Goal: Find specific page/section

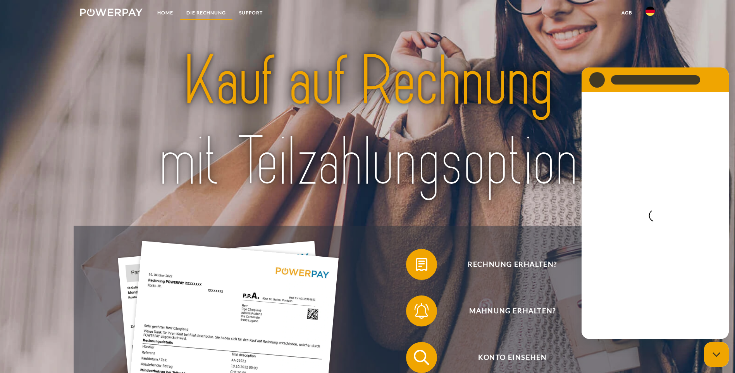
click at [203, 10] on link "DIE RECHNUNG" at bounding box center [206, 13] width 53 height 14
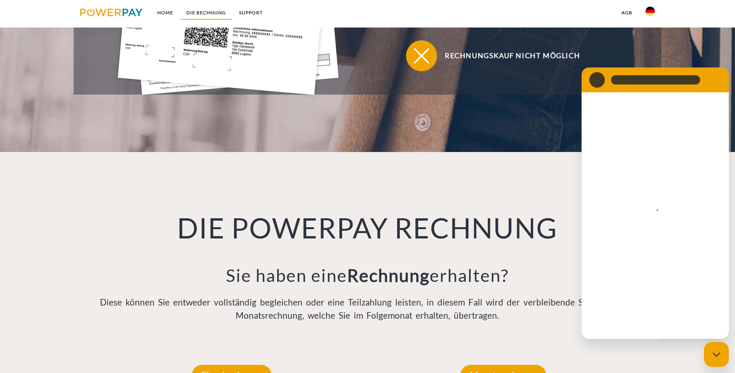
scroll to position [509, 0]
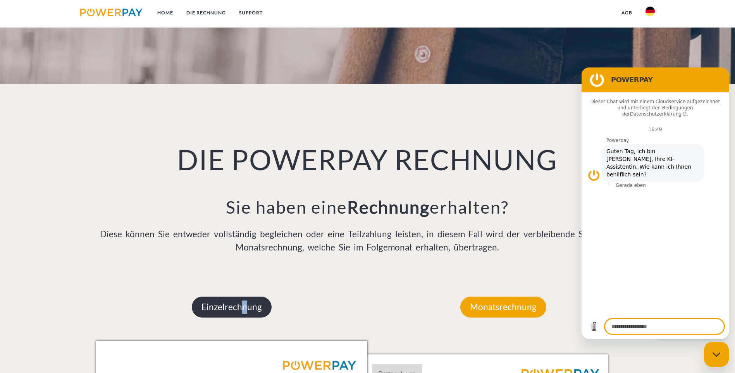
click at [240, 296] on p "Einzelrechnung" at bounding box center [232, 306] width 80 height 21
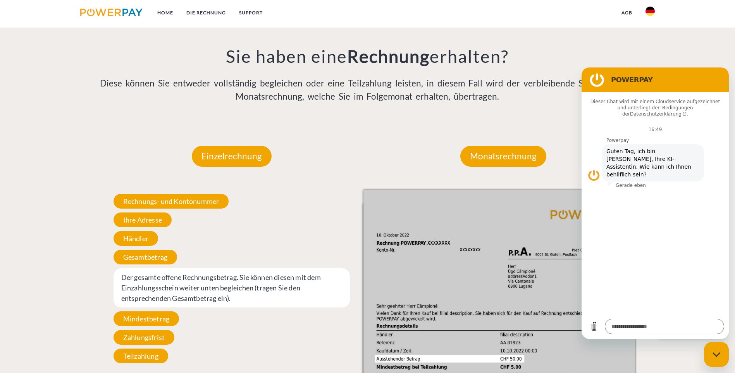
scroll to position [664, 0]
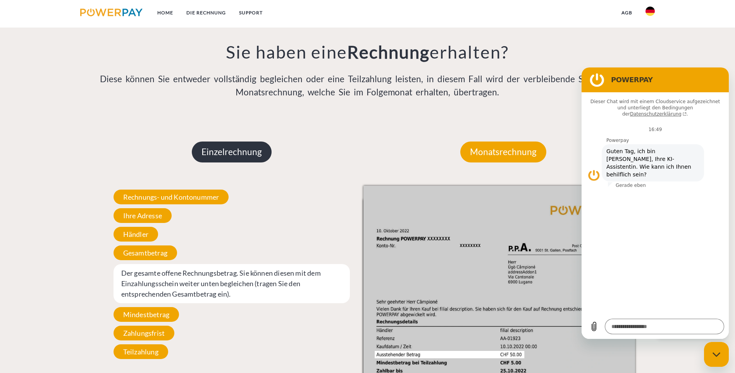
click at [231, 141] on p "Einzelrechnung" at bounding box center [232, 151] width 80 height 21
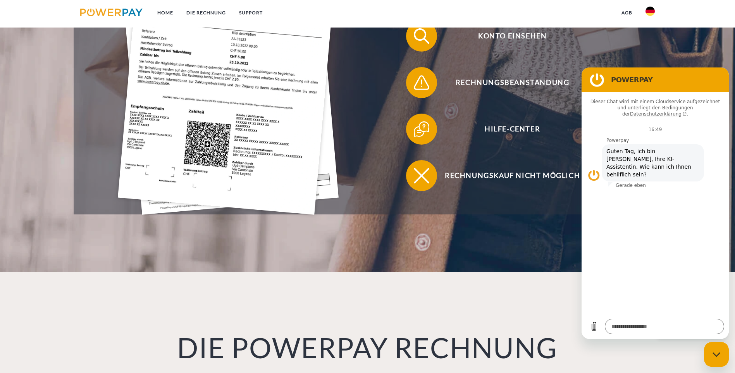
scroll to position [277, 0]
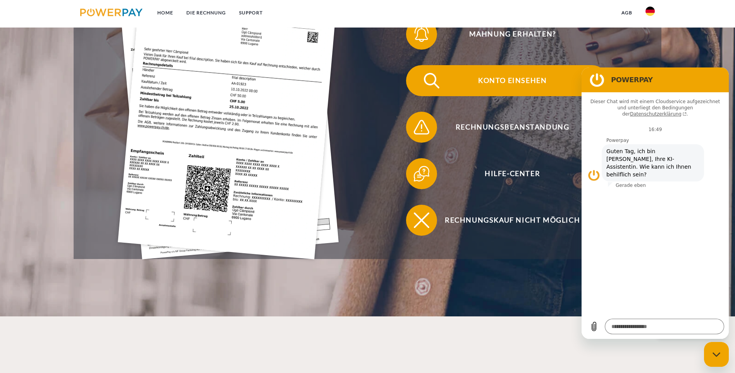
click at [417, 65] on span "Konto einsehen" at bounding box center [512, 80] width 190 height 31
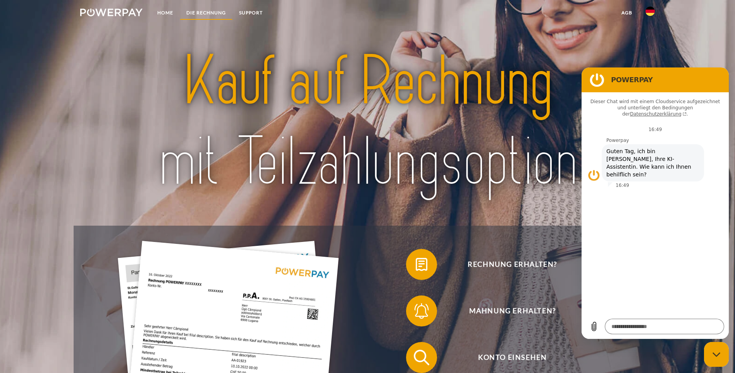
click at [206, 10] on link "DIE RECHNUNG" at bounding box center [206, 13] width 53 height 14
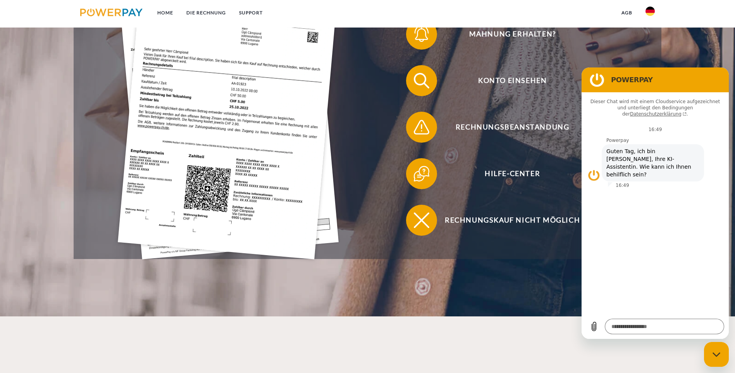
scroll to position [238, 0]
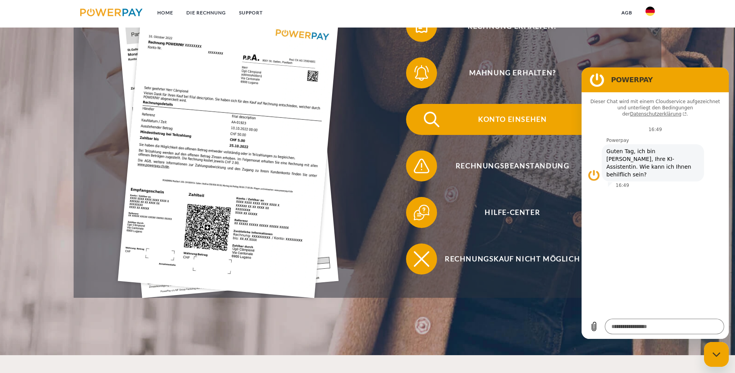
click at [417, 104] on span "Konto einsehen" at bounding box center [512, 119] width 190 height 31
